Goal: Information Seeking & Learning: Learn about a topic

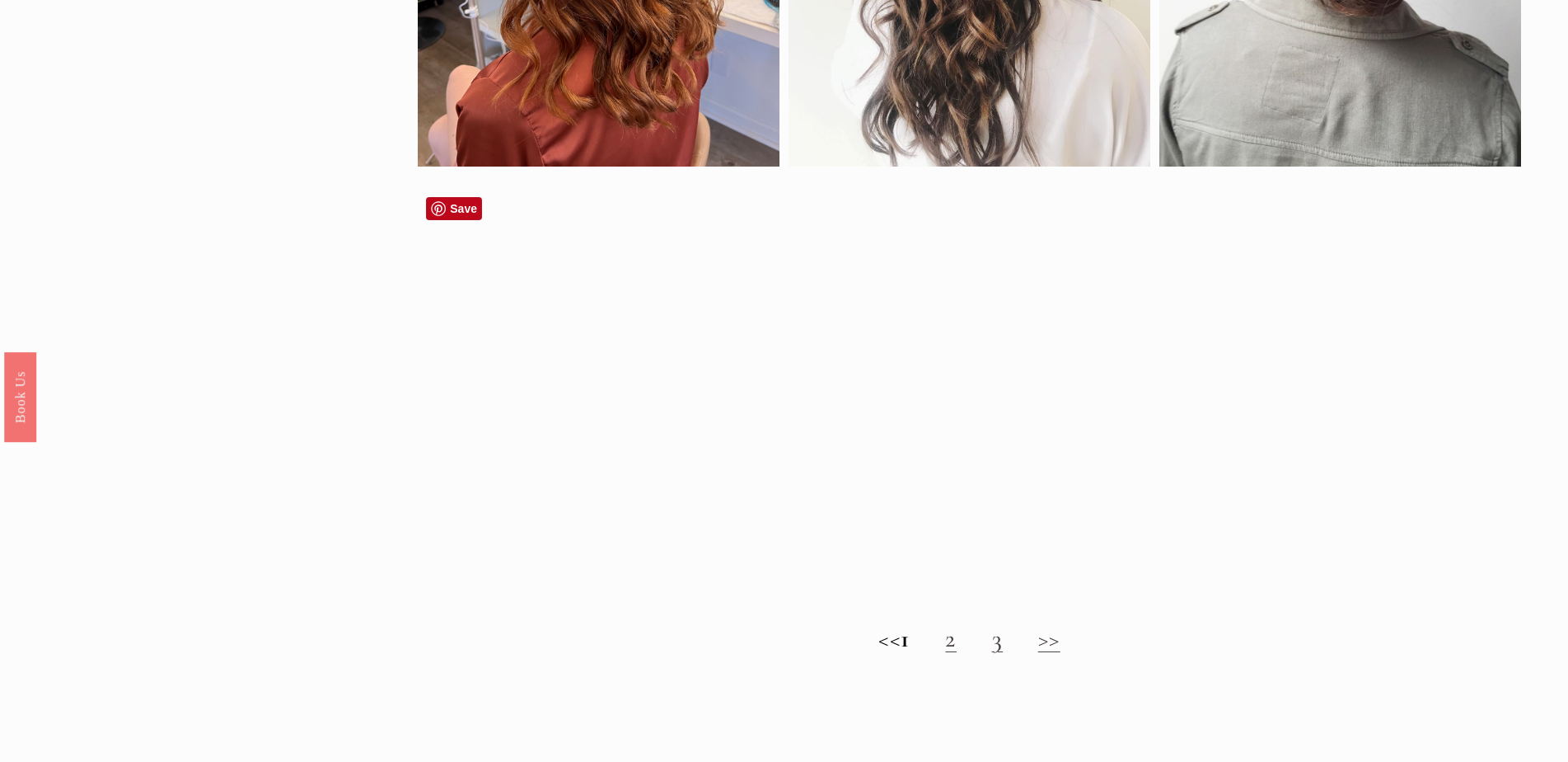
scroll to position [1814, 0]
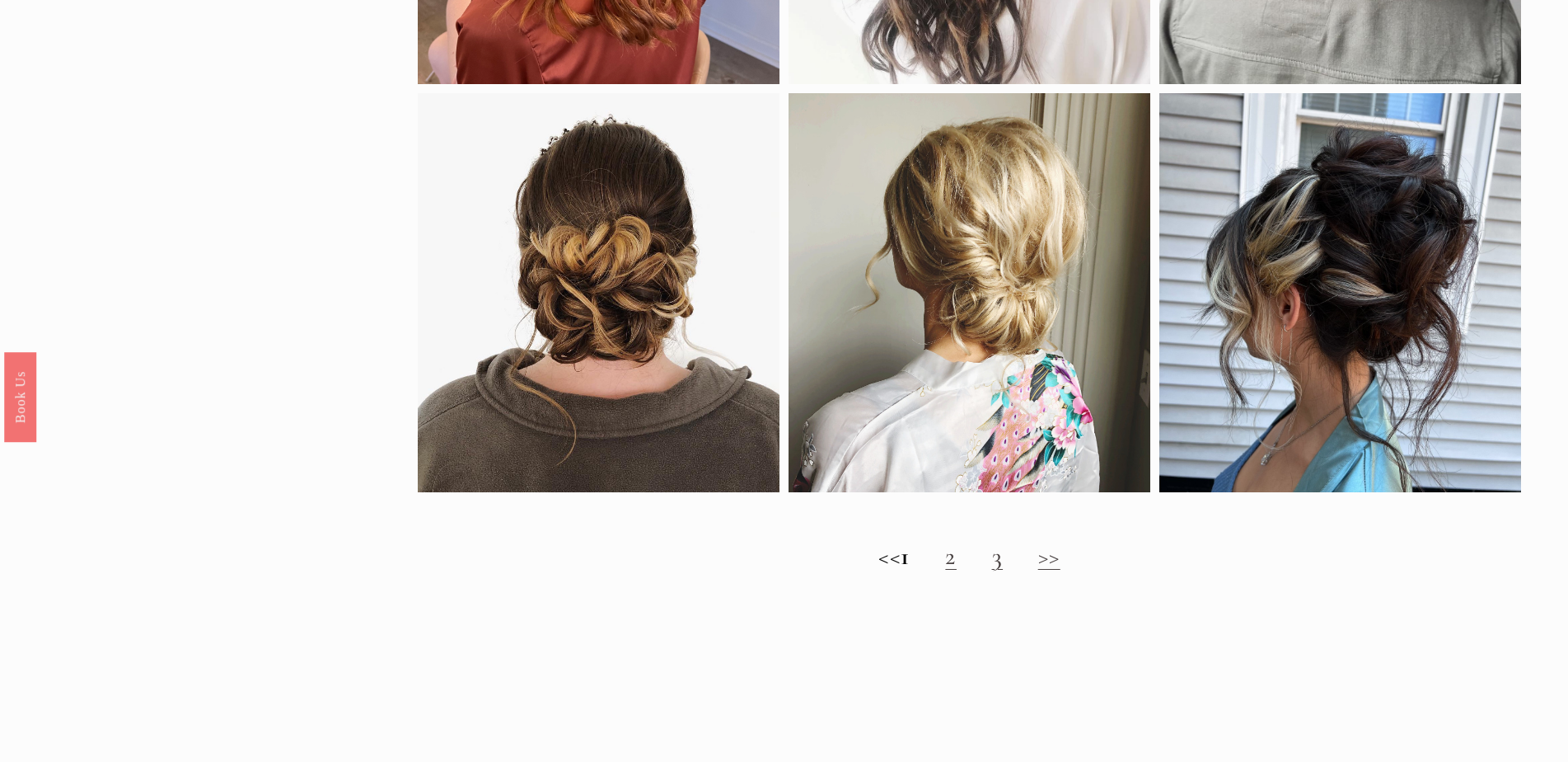
click at [956, 571] on link "2" at bounding box center [951, 556] width 11 height 31
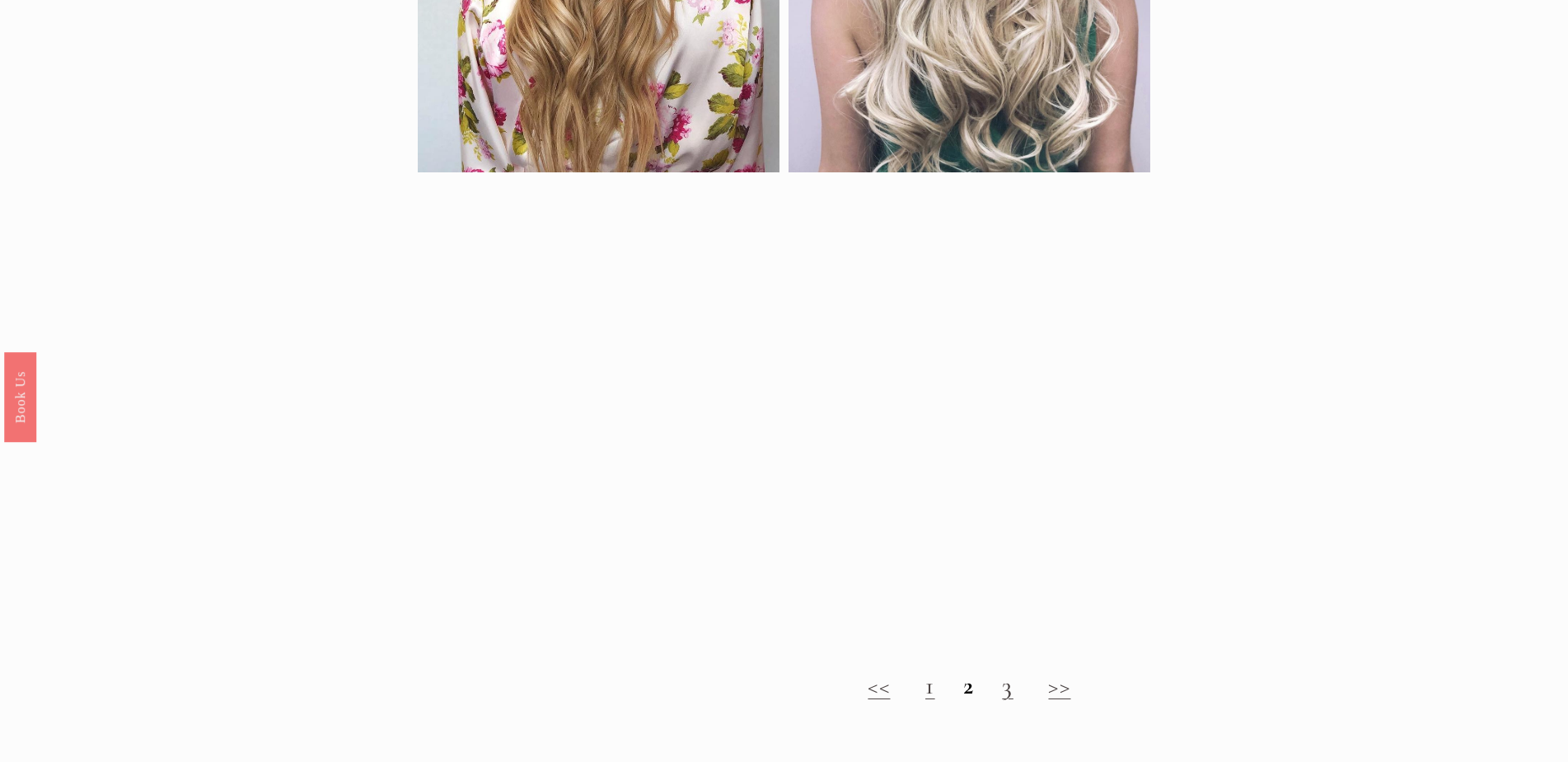
scroll to position [1649, 0]
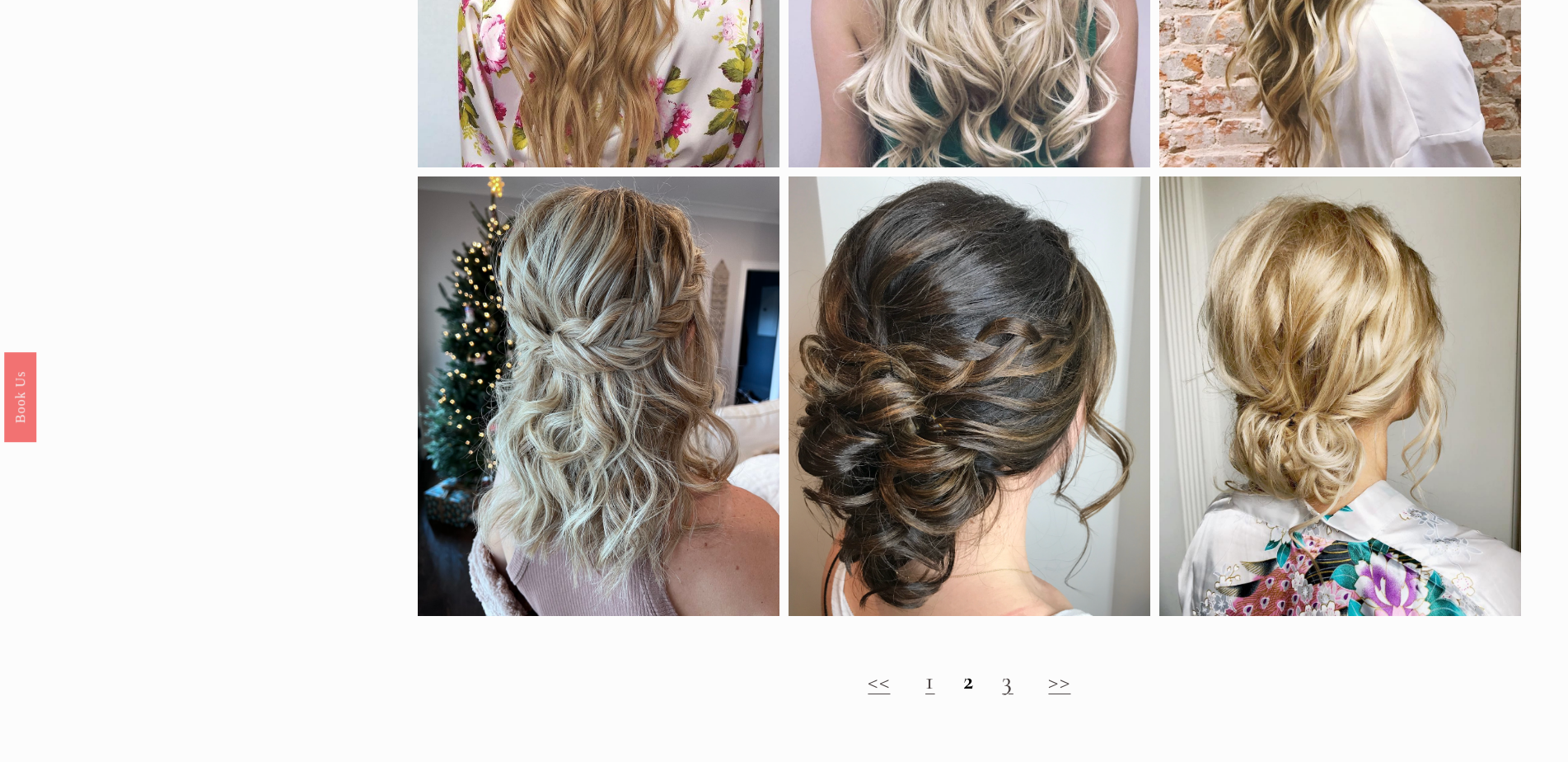
click at [965, 696] on strong "2" at bounding box center [969, 680] width 11 height 31
click at [968, 696] on strong "2" at bounding box center [969, 680] width 11 height 31
click at [1007, 696] on link "3" at bounding box center [1007, 680] width 11 height 31
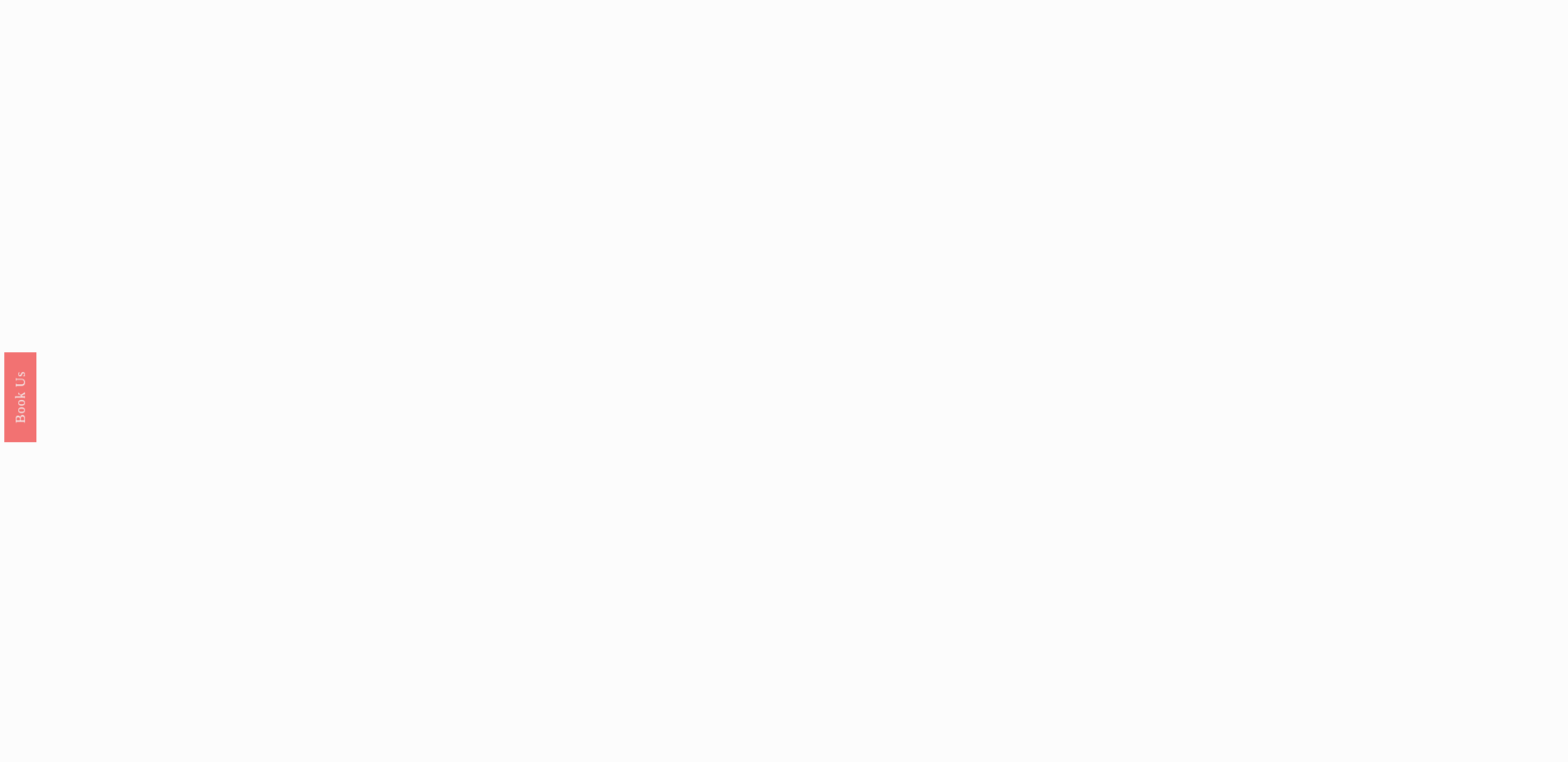
scroll to position [1649, 0]
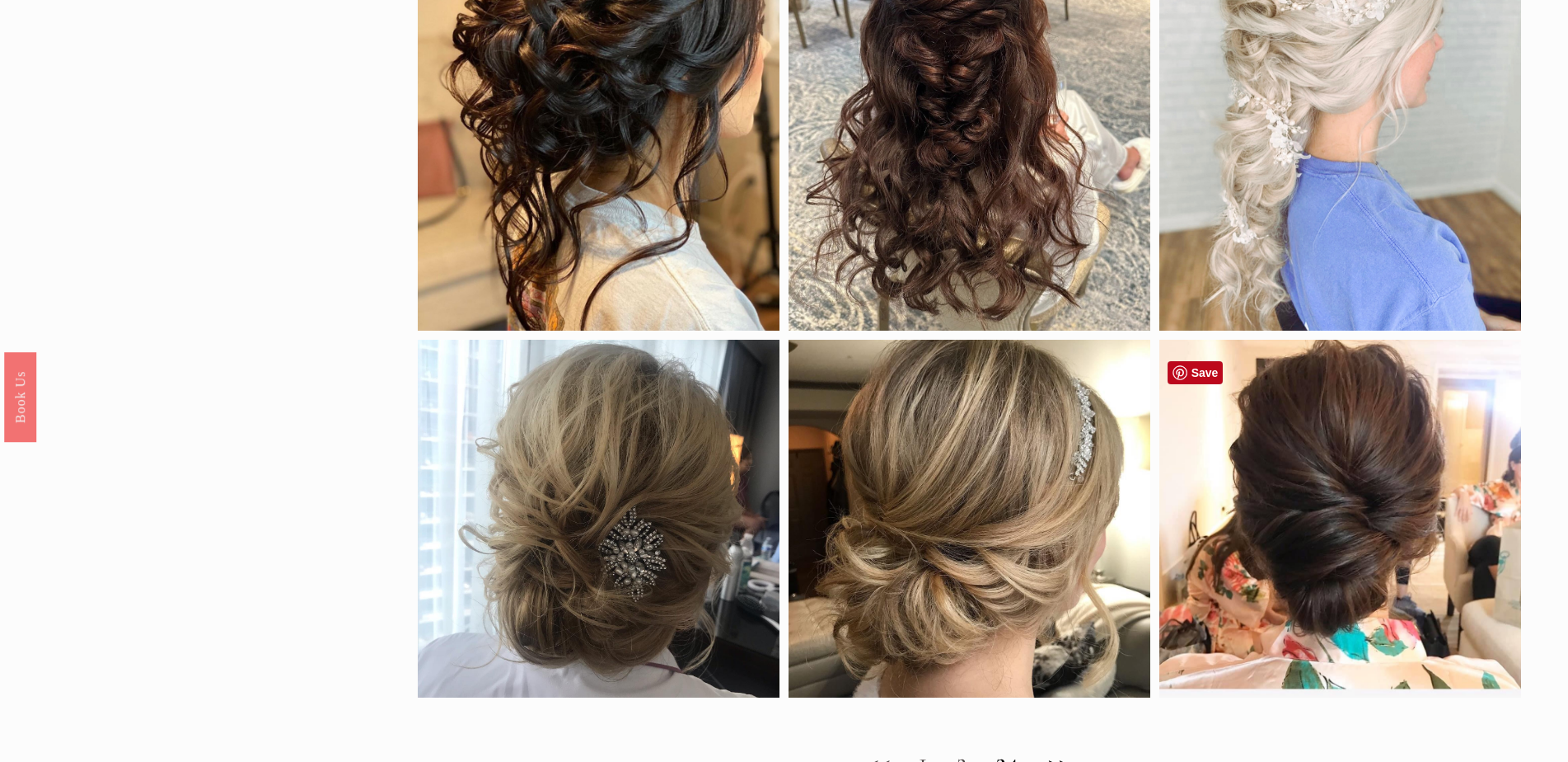
click at [1322, 561] on div at bounding box center [1340, 519] width 362 height 358
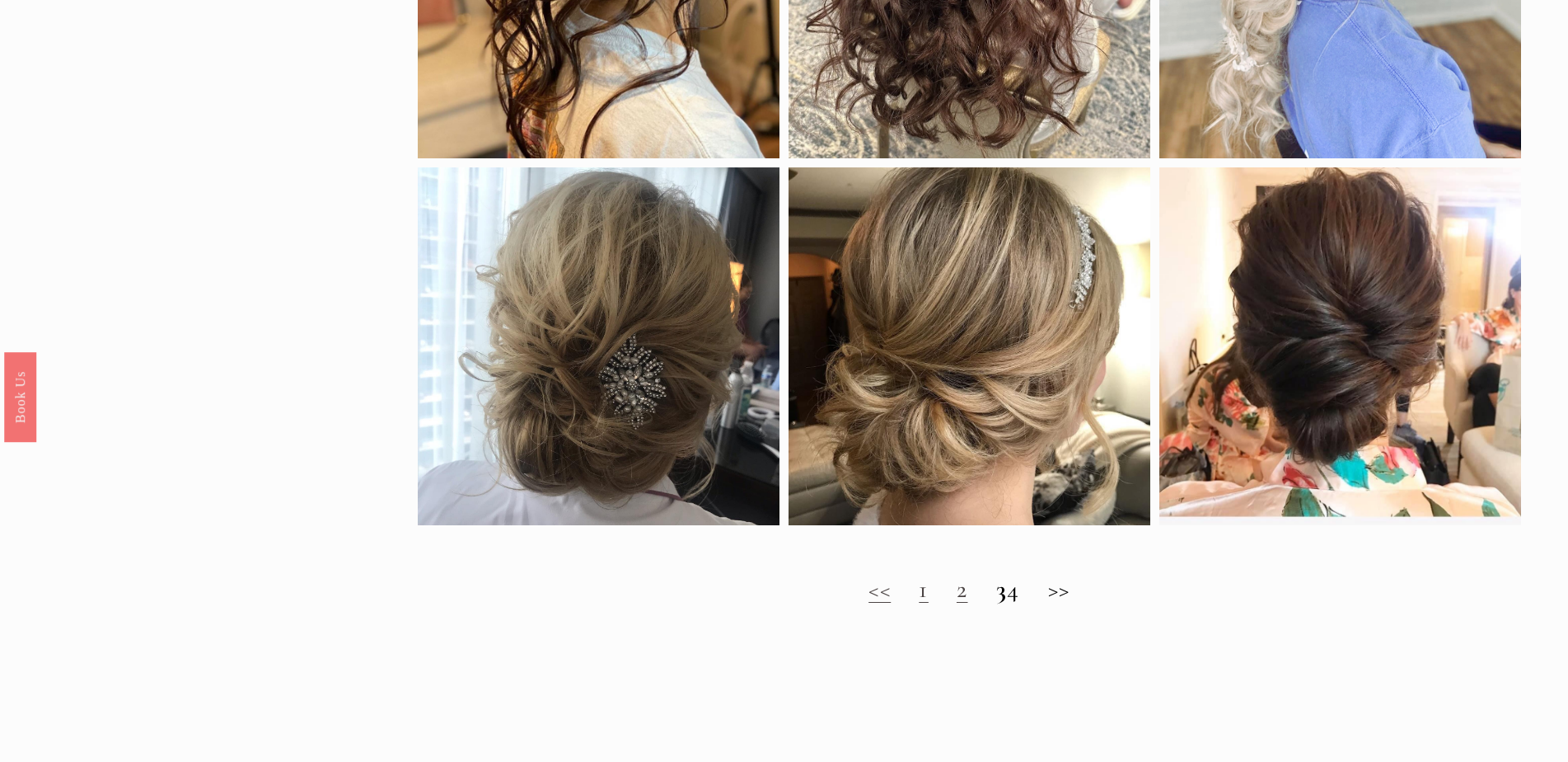
scroll to position [1896, 0]
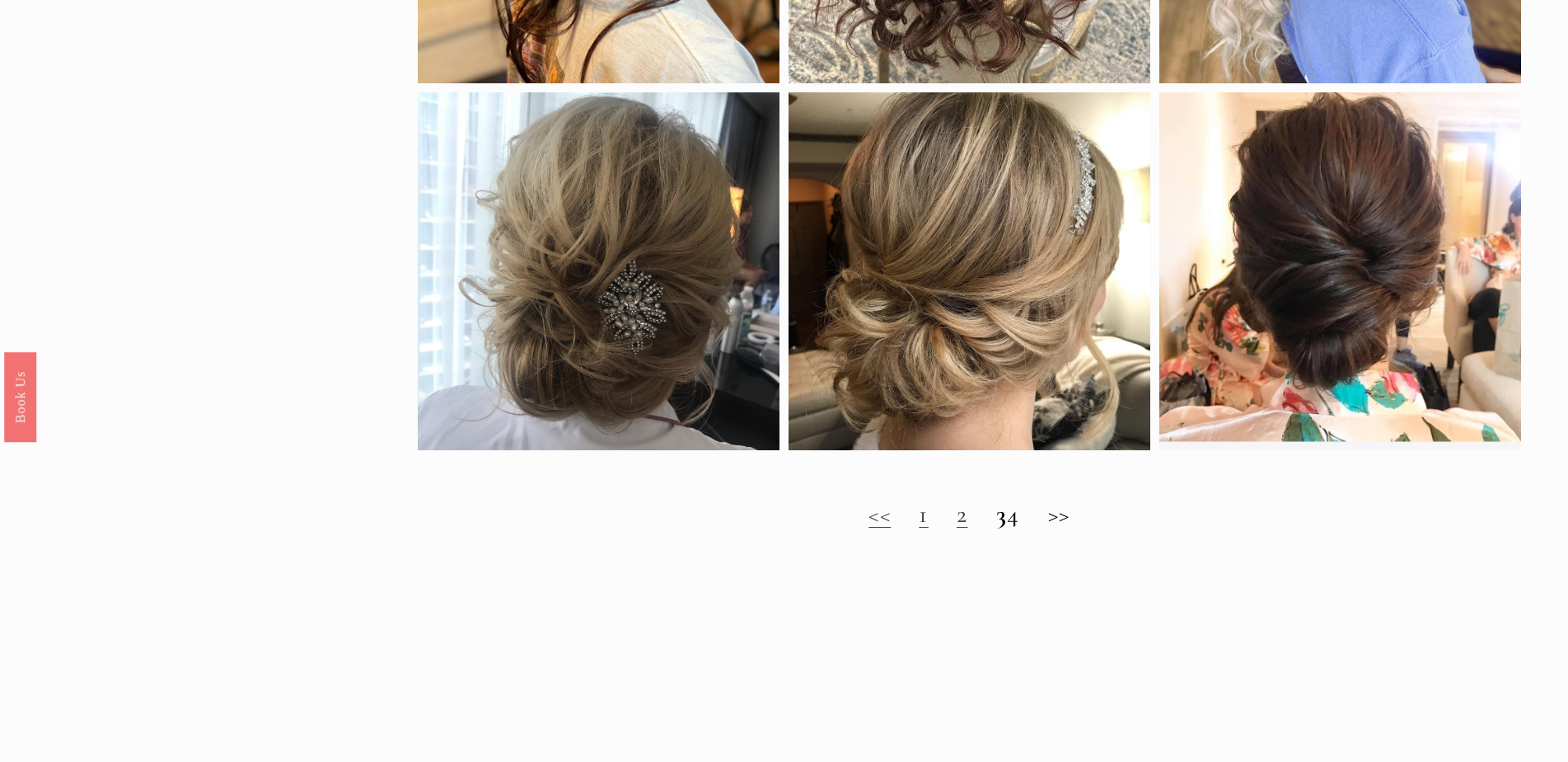
click at [996, 529] on strong "3" at bounding box center [1002, 513] width 11 height 31
click at [1031, 529] on h2 "<< 1 2 3 4 >>" at bounding box center [969, 514] width 1103 height 30
click at [1025, 529] on h2 "<< 1 2 3 4 >>" at bounding box center [969, 514] width 1103 height 30
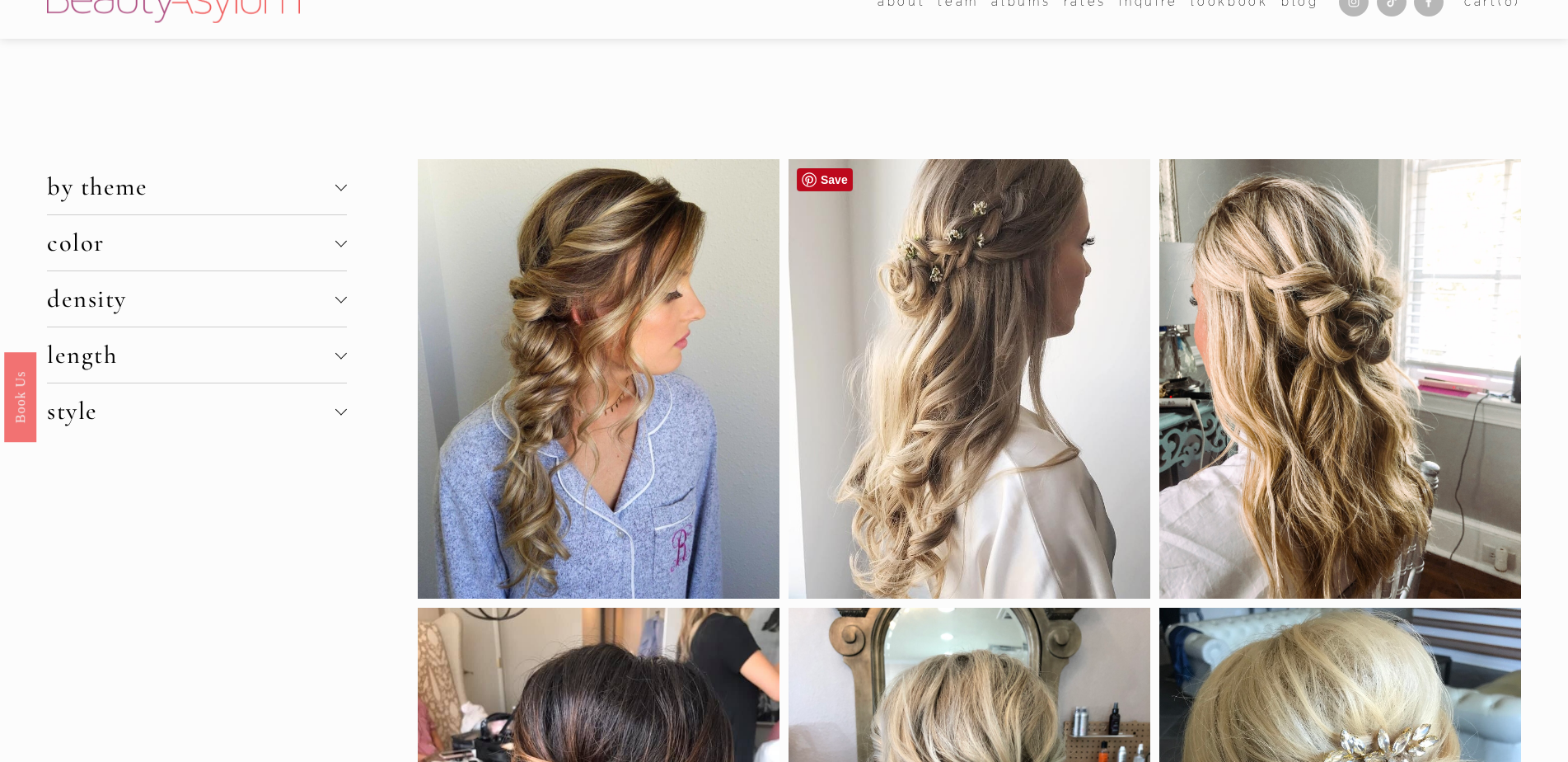
scroll to position [0, 0]
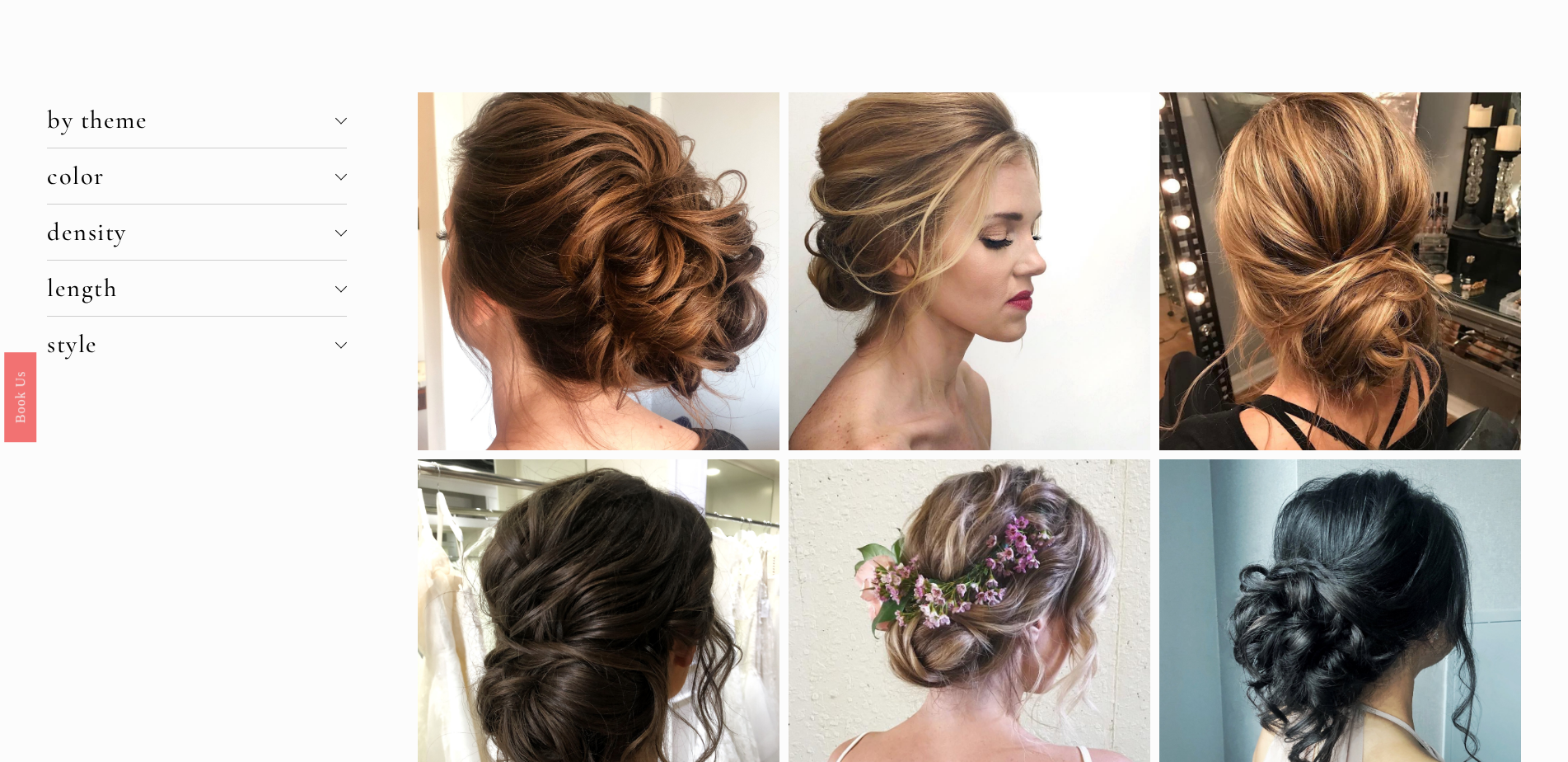
scroll to position [82, 0]
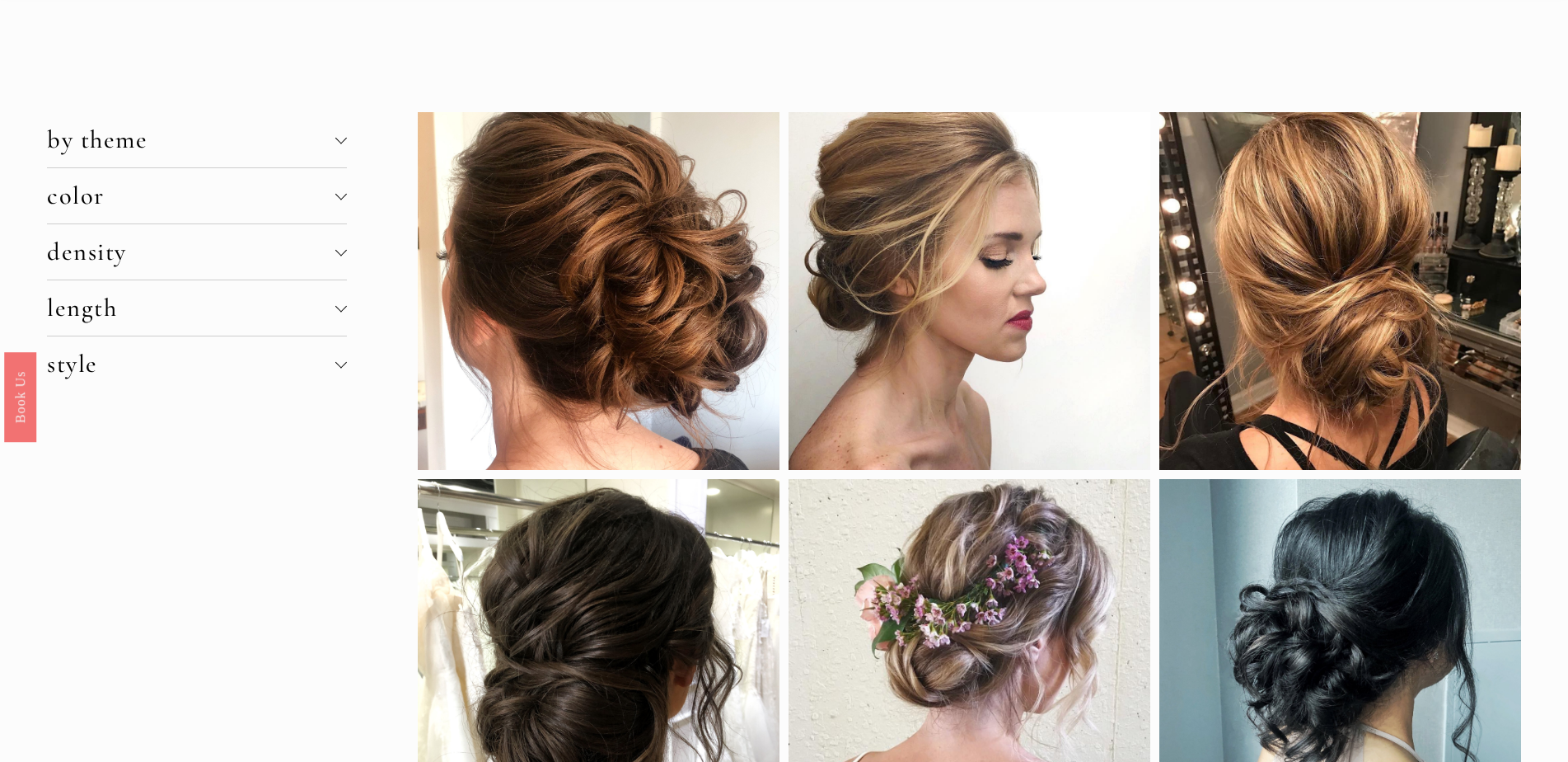
click at [335, 308] on div at bounding box center [341, 307] width 11 height 11
click at [94, 384] on link "short hair" at bounding box center [76, 387] width 61 height 18
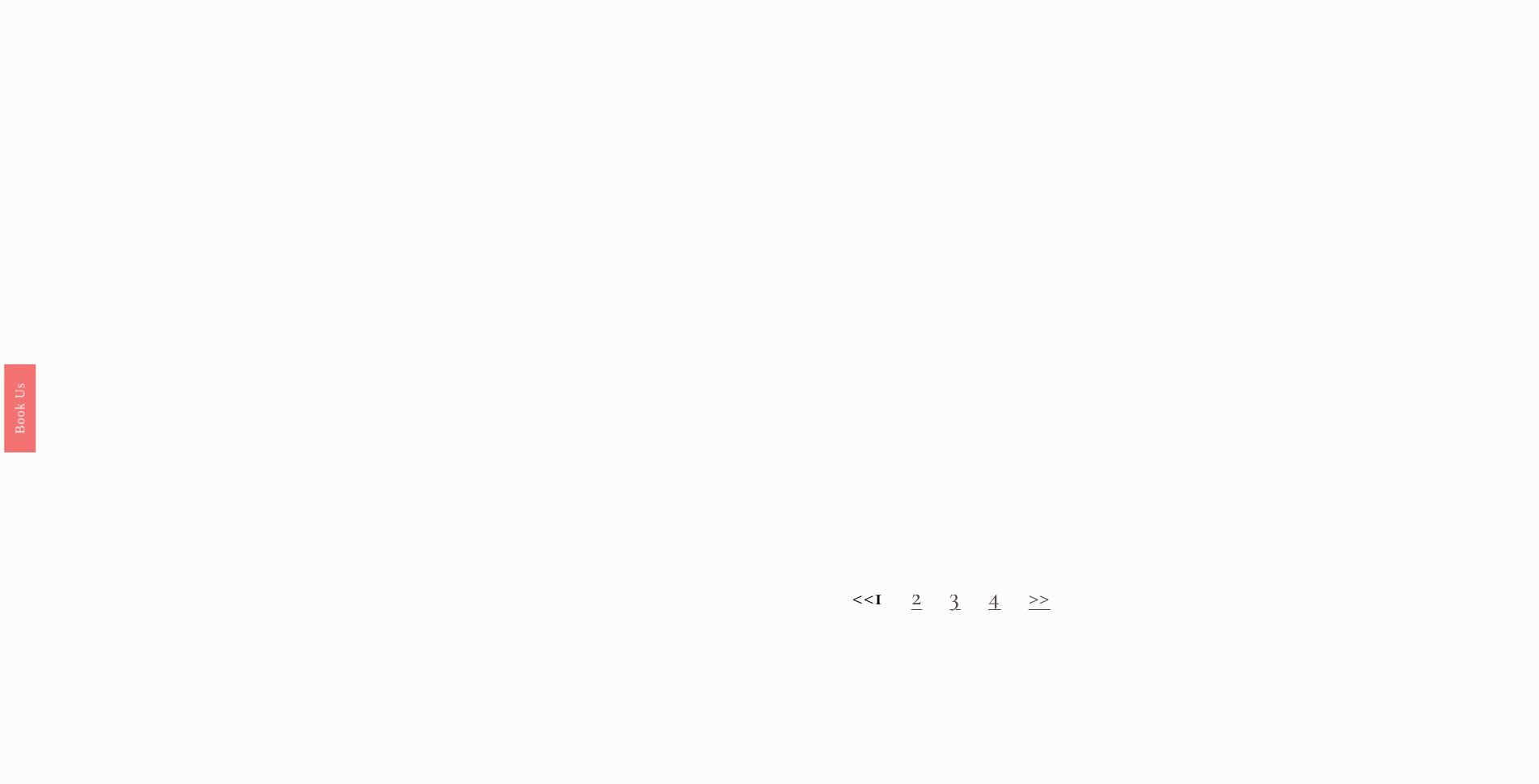
scroll to position [1859, 0]
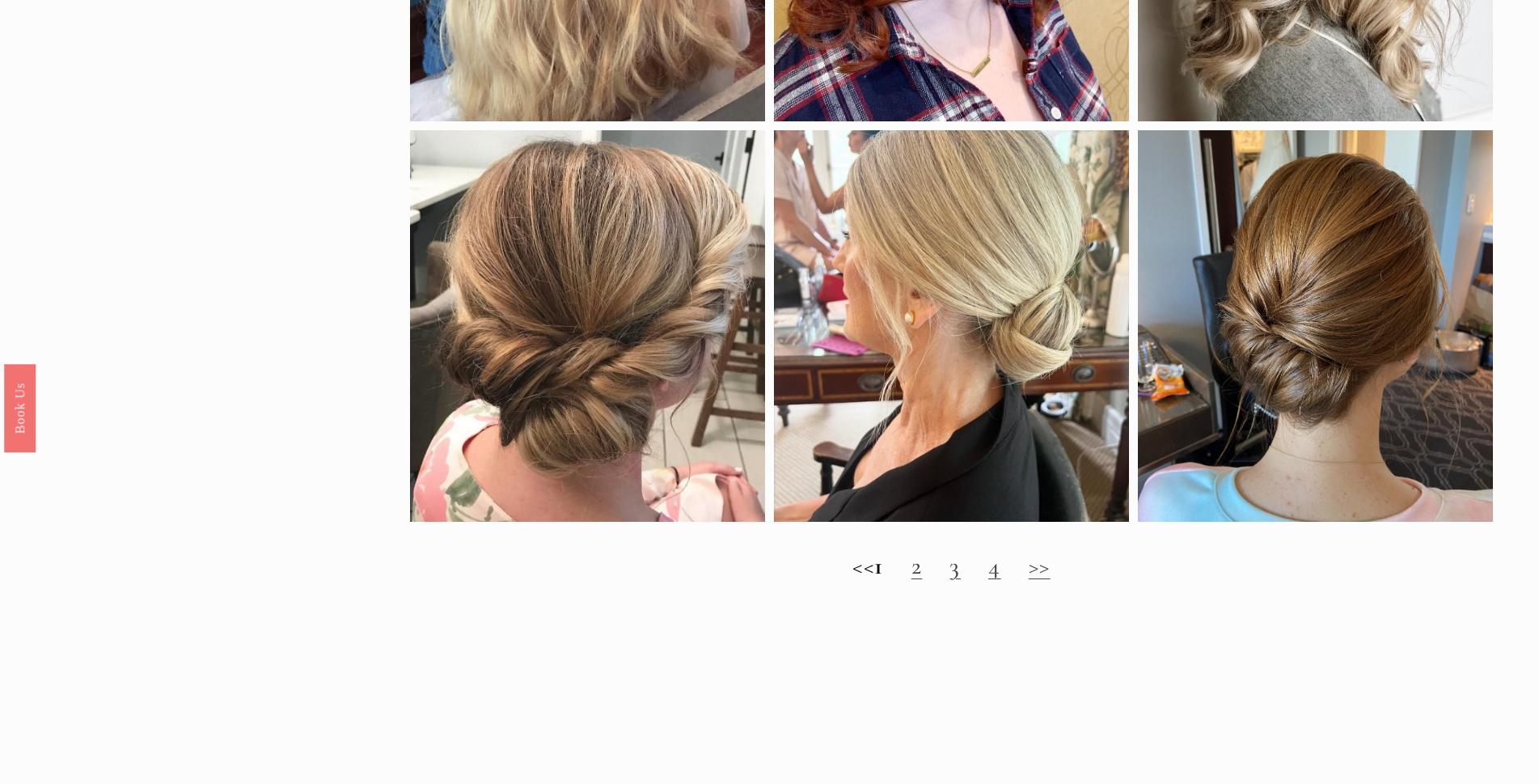
click at [924, 580] on h2 "<< 1 2 3 4 >>" at bounding box center [951, 567] width 1083 height 29
click at [961, 580] on link "3" at bounding box center [955, 566] width 11 height 30
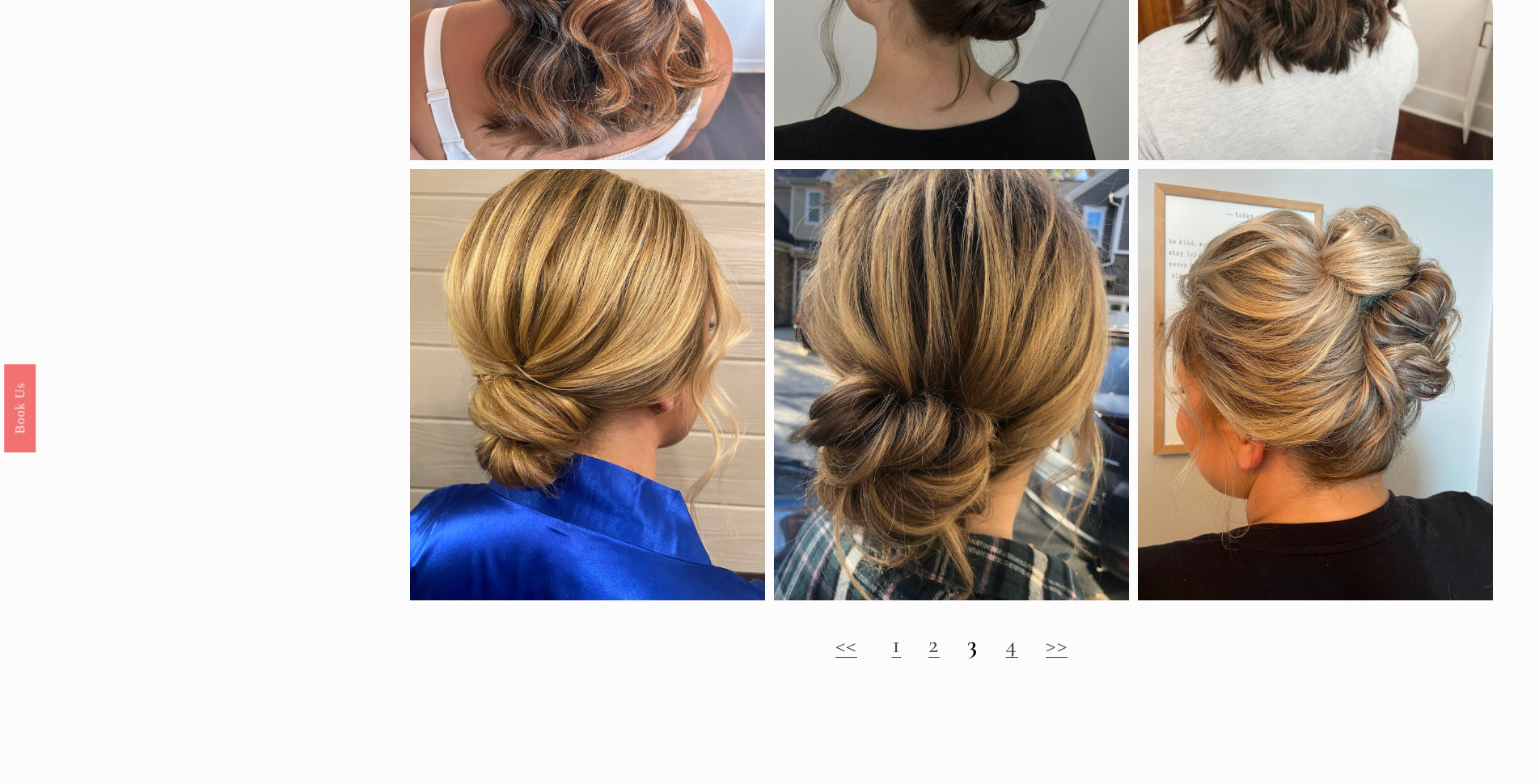
scroll to position [1698, 0]
